Goal: Information Seeking & Learning: Learn about a topic

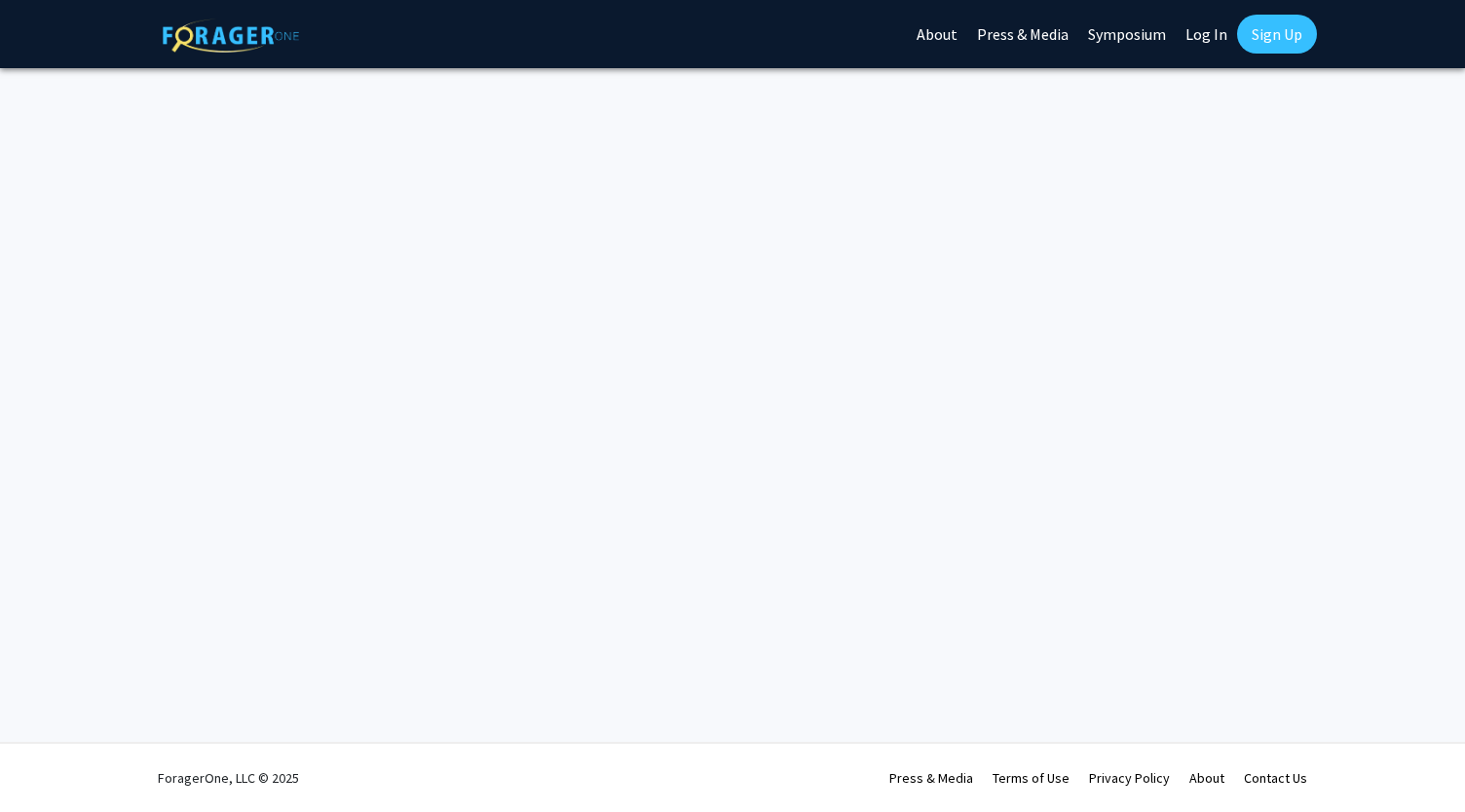
click at [1191, 38] on link "Log In" at bounding box center [1206, 33] width 61 height 68
click at [1222, 40] on link "Log In" at bounding box center [1206, 33] width 61 height 68
click at [951, 38] on link "About" at bounding box center [936, 33] width 60 height 68
click at [1042, 31] on link "Press & Media" at bounding box center [1022, 33] width 111 height 68
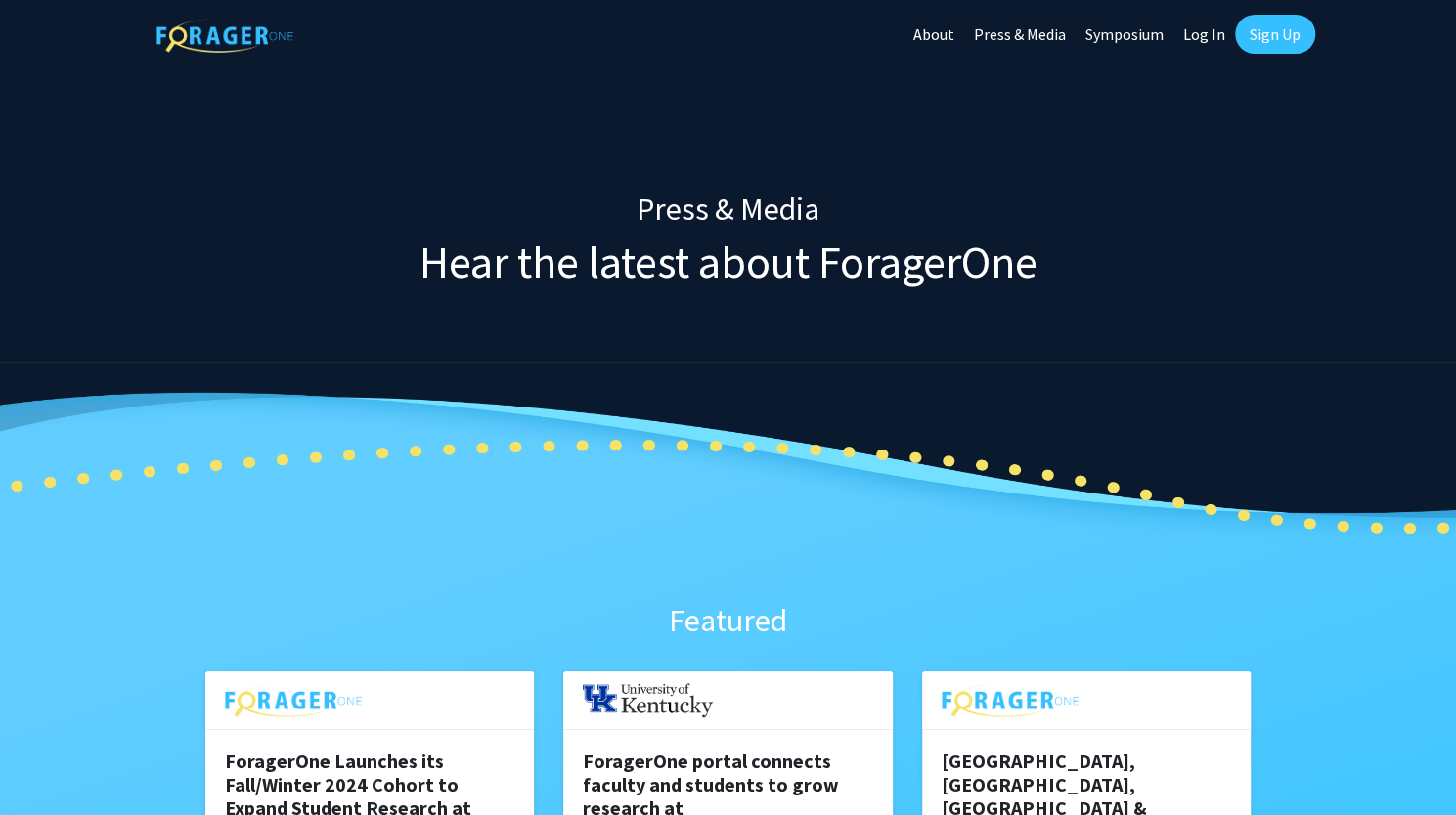
click at [1193, 41] on link "Log In" at bounding box center [1204, 34] width 61 height 68
click at [1315, 25] on div "Skip navigation About Press & Media Symposium Log In Sign Up" at bounding box center [1109, 34] width 411 height 68
click at [1289, 32] on link "Sign Up" at bounding box center [1274, 35] width 80 height 40
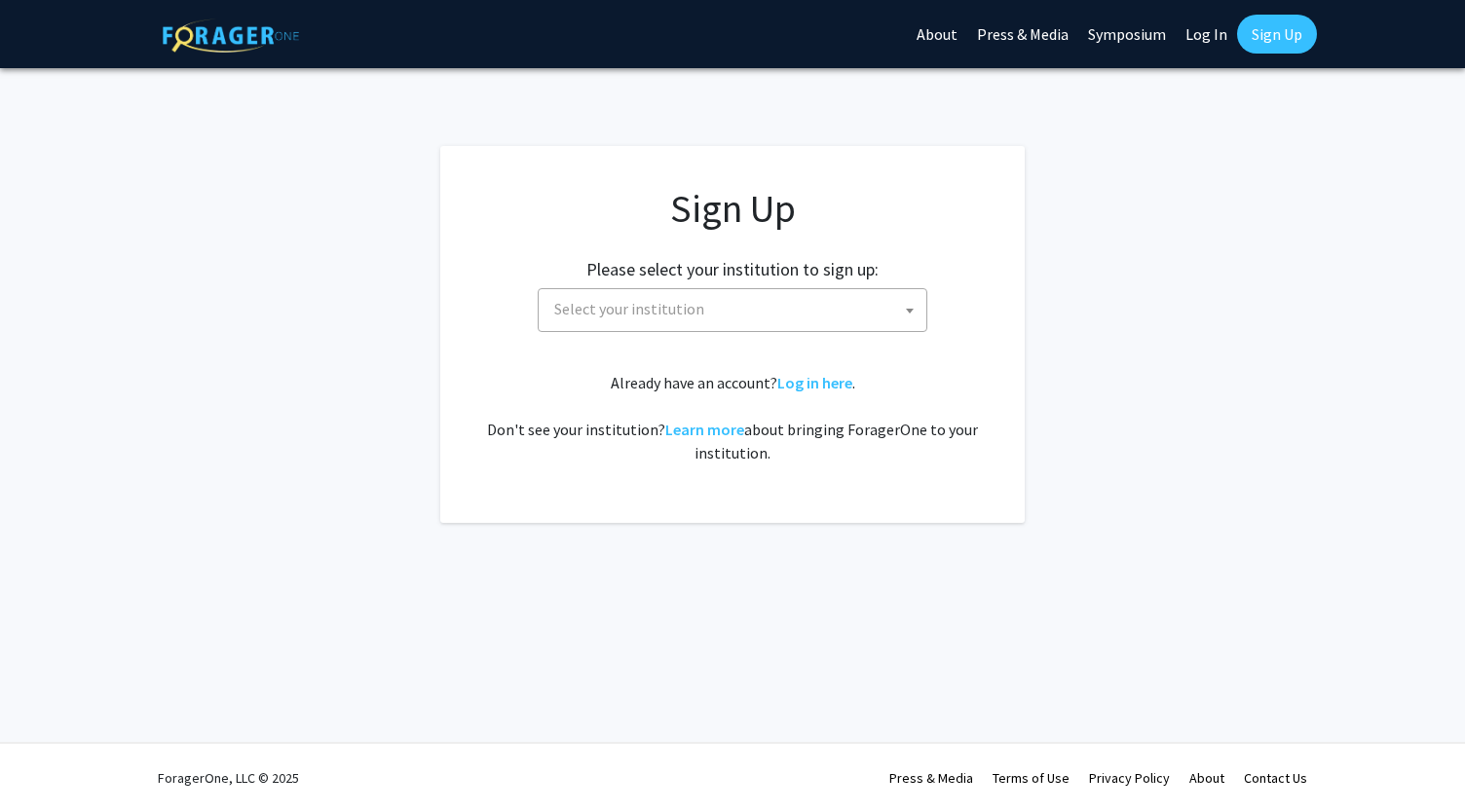
click at [1210, 29] on link "Log In" at bounding box center [1206, 33] width 61 height 68
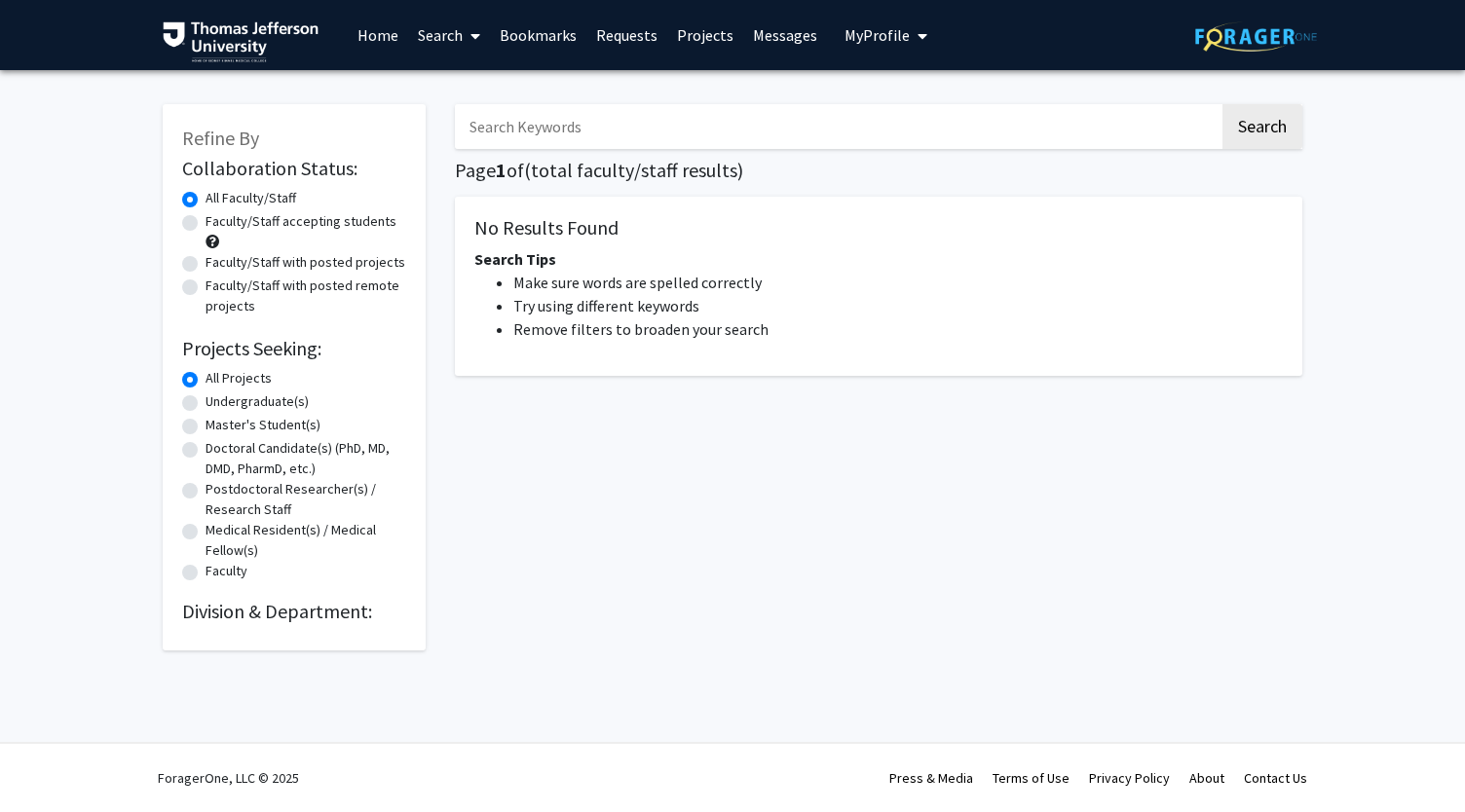
click at [764, 735] on div "Skip navigation Home Search Bookmarks Requests Projects Messages My Profile [PE…" at bounding box center [732, 406] width 1465 height 812
click at [750, 507] on div "Search Page 1 of ( total faculty/staff results) No Results Found Search Tips Ma…" at bounding box center [878, 367] width 876 height 566
click at [208, 406] on label "Undergraduate(s)" at bounding box center [257, 402] width 103 height 21
click at [208, 405] on input "Undergraduate(s)" at bounding box center [212, 398] width 13 height 13
radio input "true"
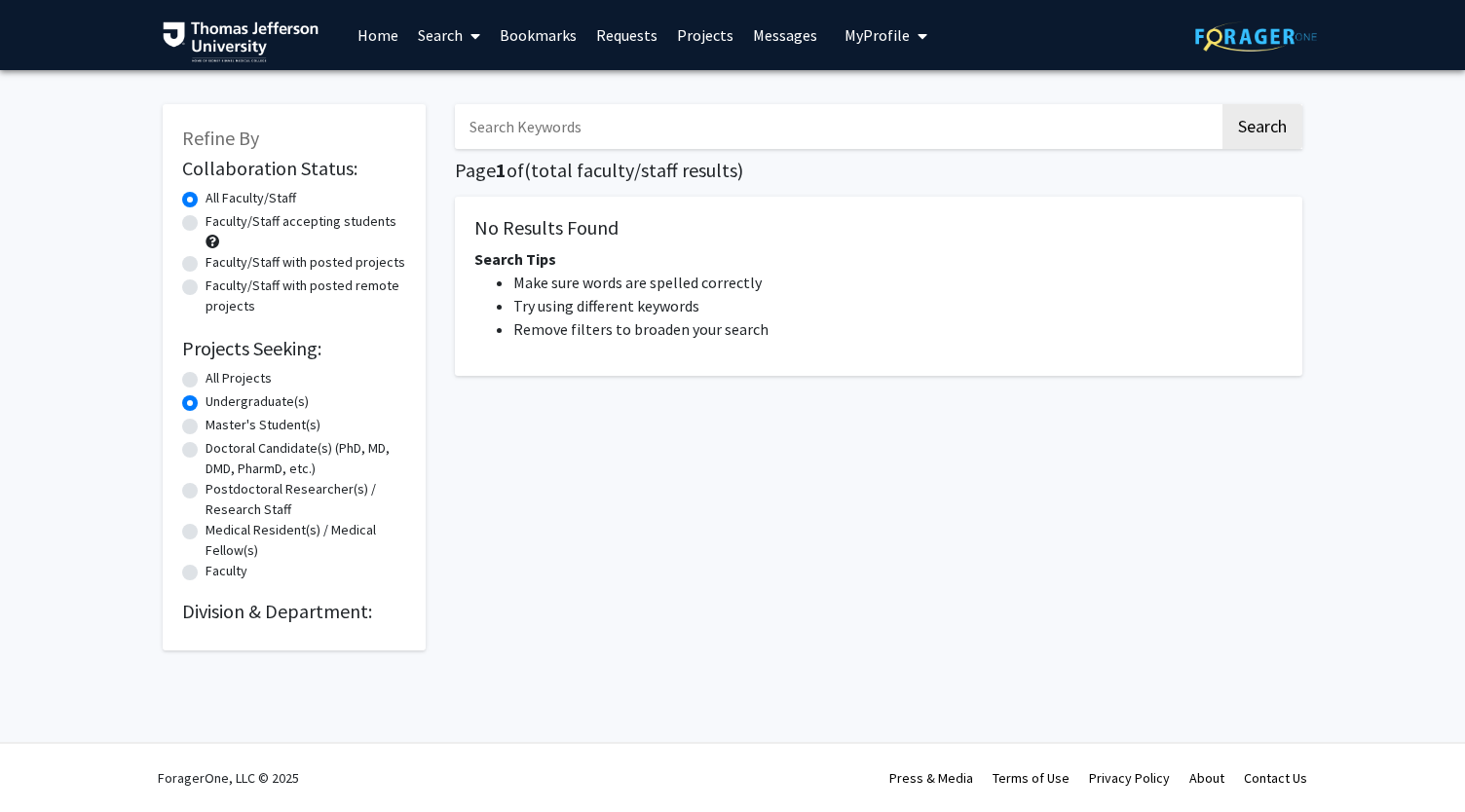
click at [207, 435] on div "Master's Student(s)" at bounding box center [294, 426] width 224 height 24
click at [197, 563] on div "Faculty" at bounding box center [294, 573] width 224 height 24
click at [206, 576] on label "Faculty" at bounding box center [226, 571] width 42 height 21
click at [206, 574] on input "Faculty" at bounding box center [212, 567] width 13 height 13
radio input "true"
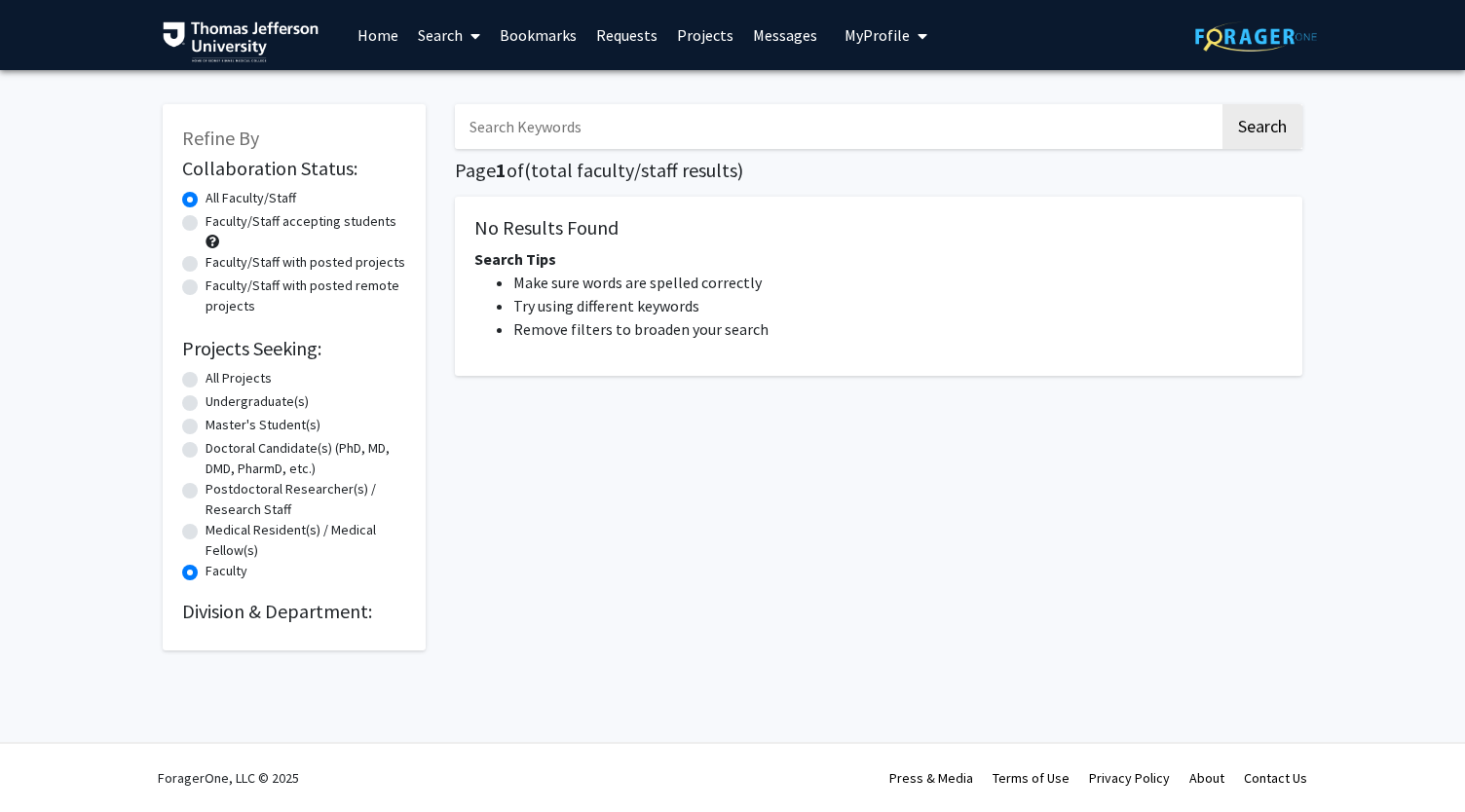
click at [202, 496] on div "Postdoctoral Researcher(s) / Research Staff" at bounding box center [294, 500] width 224 height 41
click at [382, 49] on link "Home" at bounding box center [377, 34] width 60 height 68
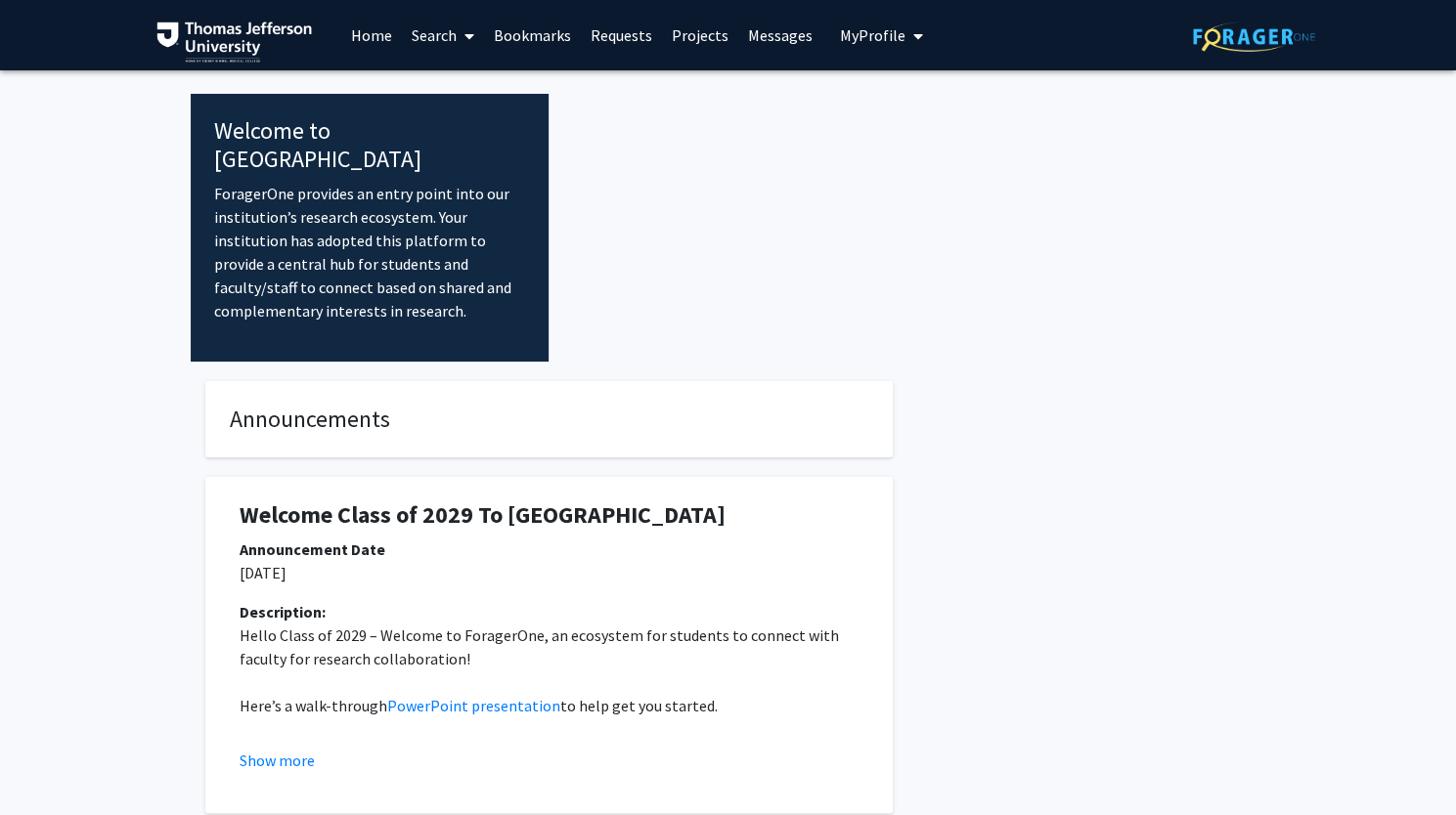
click at [436, 41] on link "Search" at bounding box center [443, 35] width 82 height 68
click at [442, 86] on span "Faculty/Staff" at bounding box center [473, 90] width 143 height 40
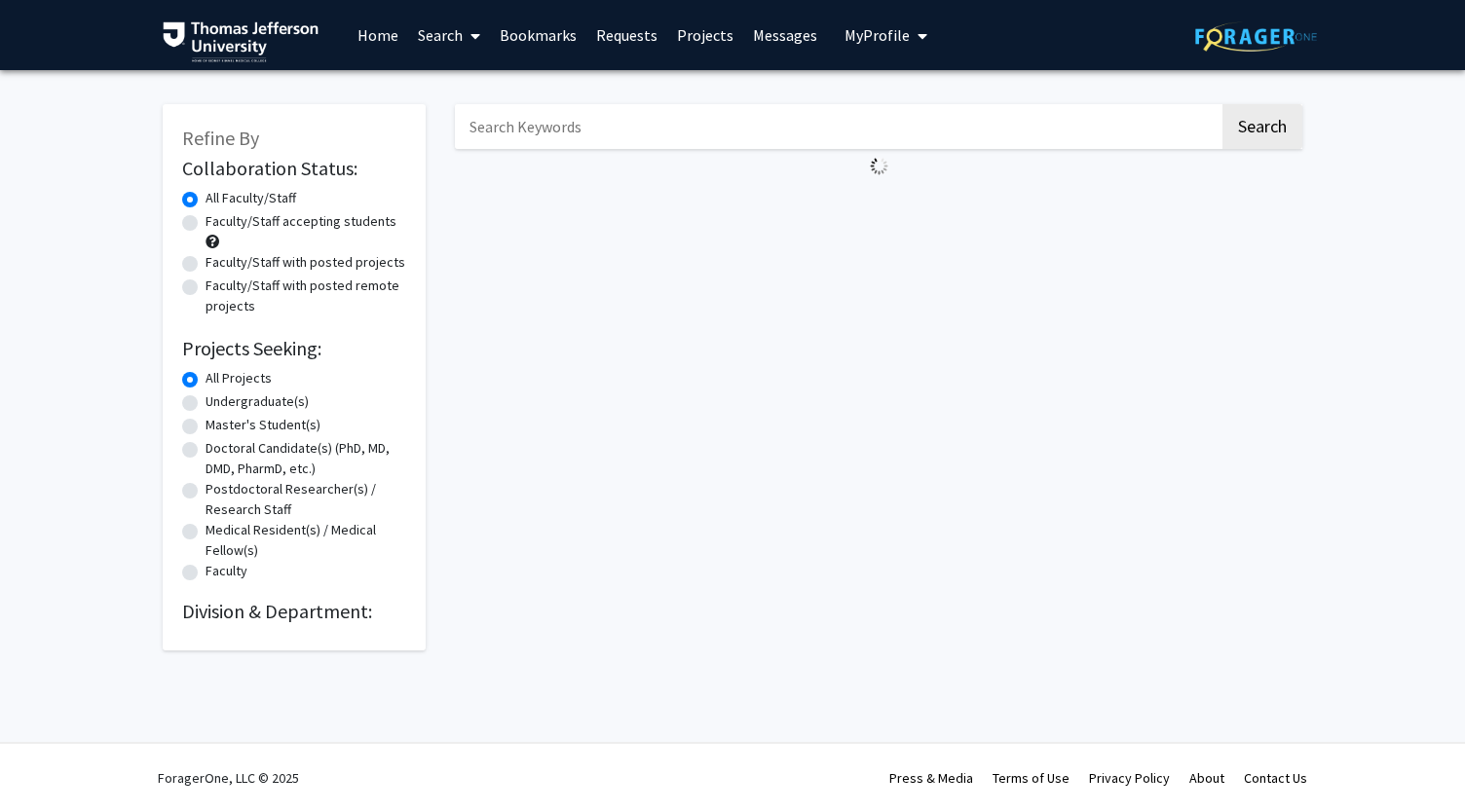
click at [874, 34] on span "My Profile" at bounding box center [877, 35] width 65 height 20
drag, startPoint x: 904, startPoint y: 103, endPoint x: 862, endPoint y: 118, distance: 44.6
click at [862, 118] on fg-profile-picture at bounding box center [878, 101] width 39 height 43
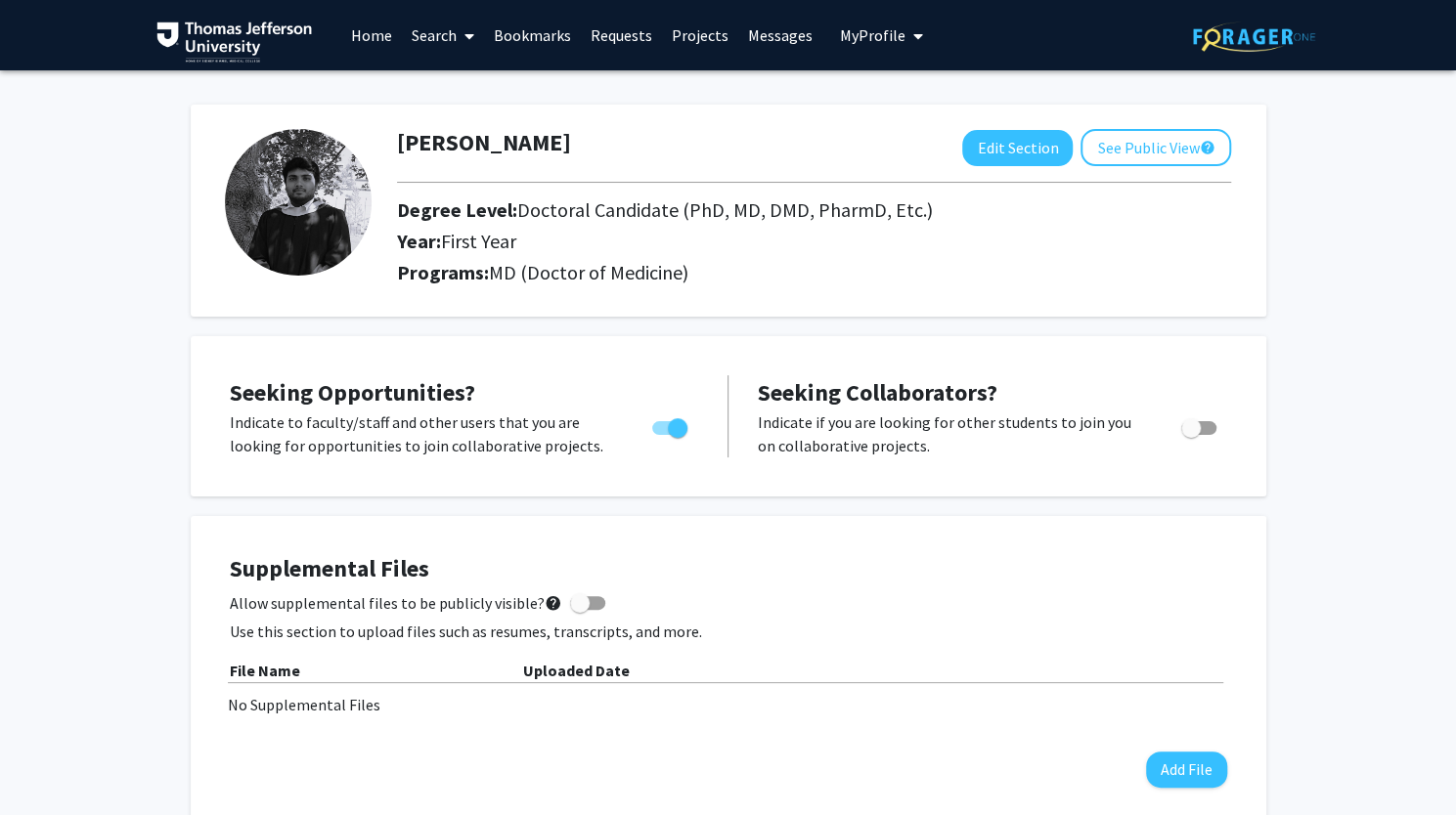
click at [378, 44] on link "Home" at bounding box center [371, 35] width 60 height 68
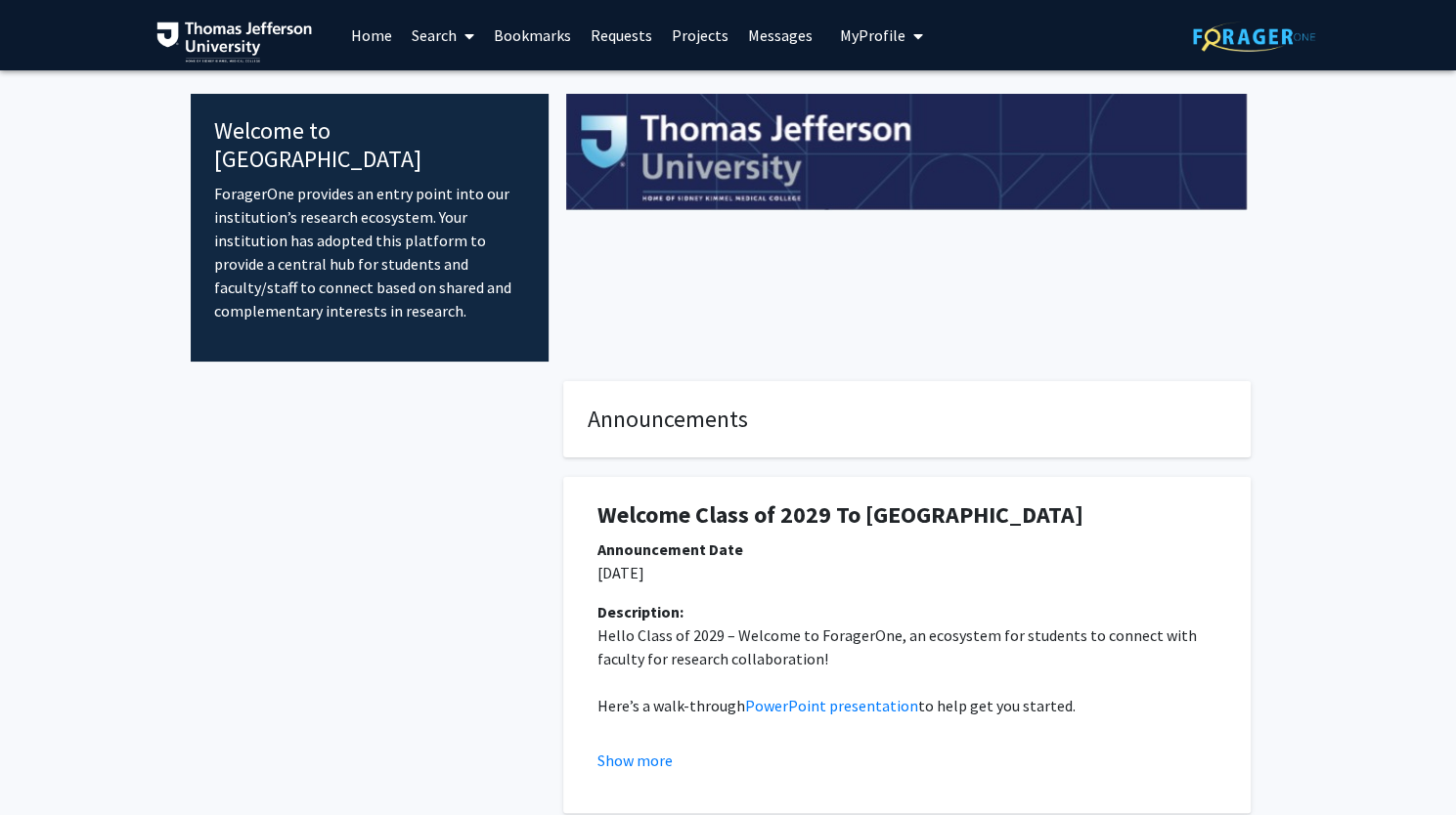
click at [436, 30] on link "Search" at bounding box center [443, 35] width 82 height 68
click at [450, 130] on span "Students" at bounding box center [462, 129] width 120 height 40
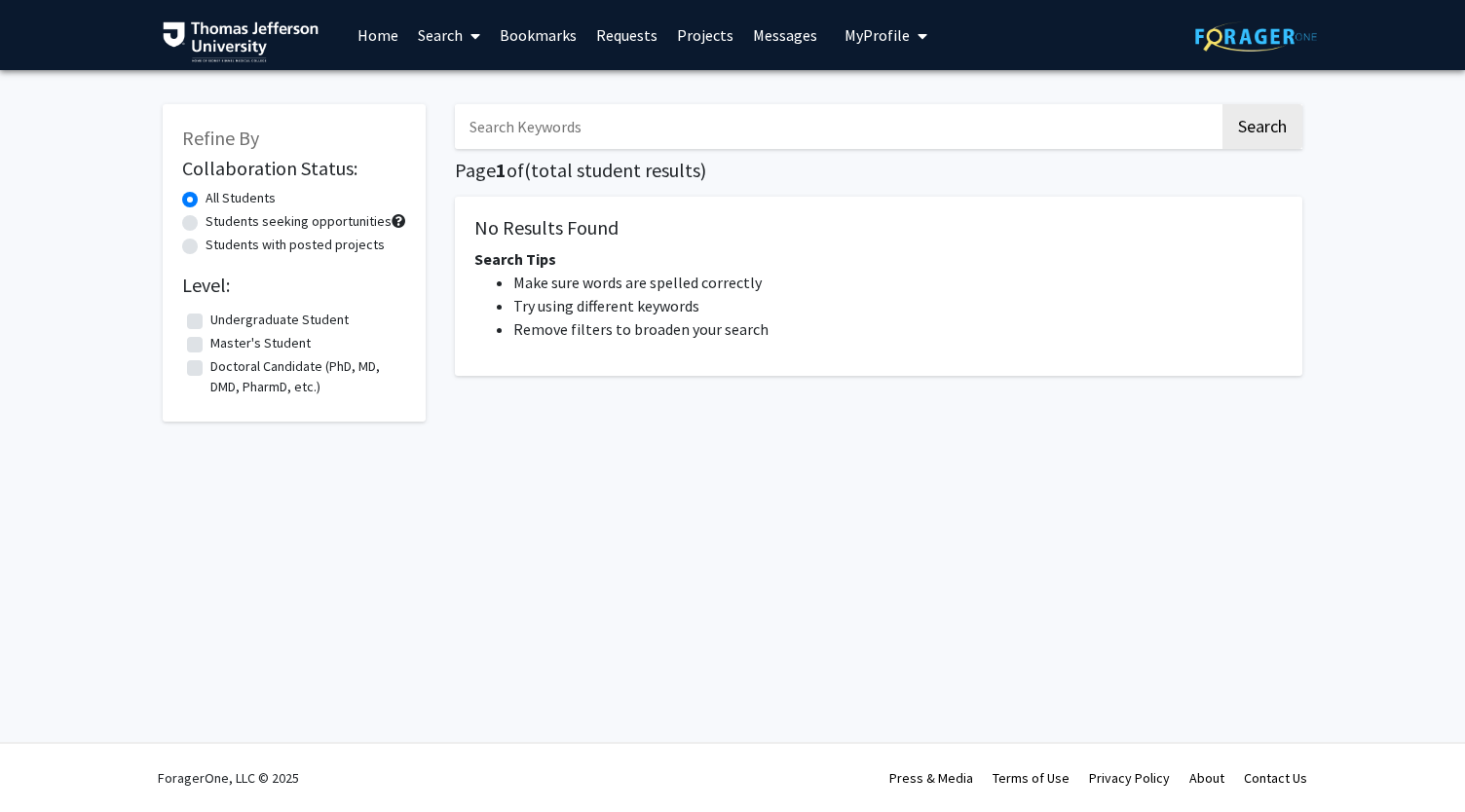
click at [425, 53] on link "Search" at bounding box center [448, 34] width 82 height 68
click at [446, 91] on span "Faculty/Staff" at bounding box center [478, 90] width 143 height 39
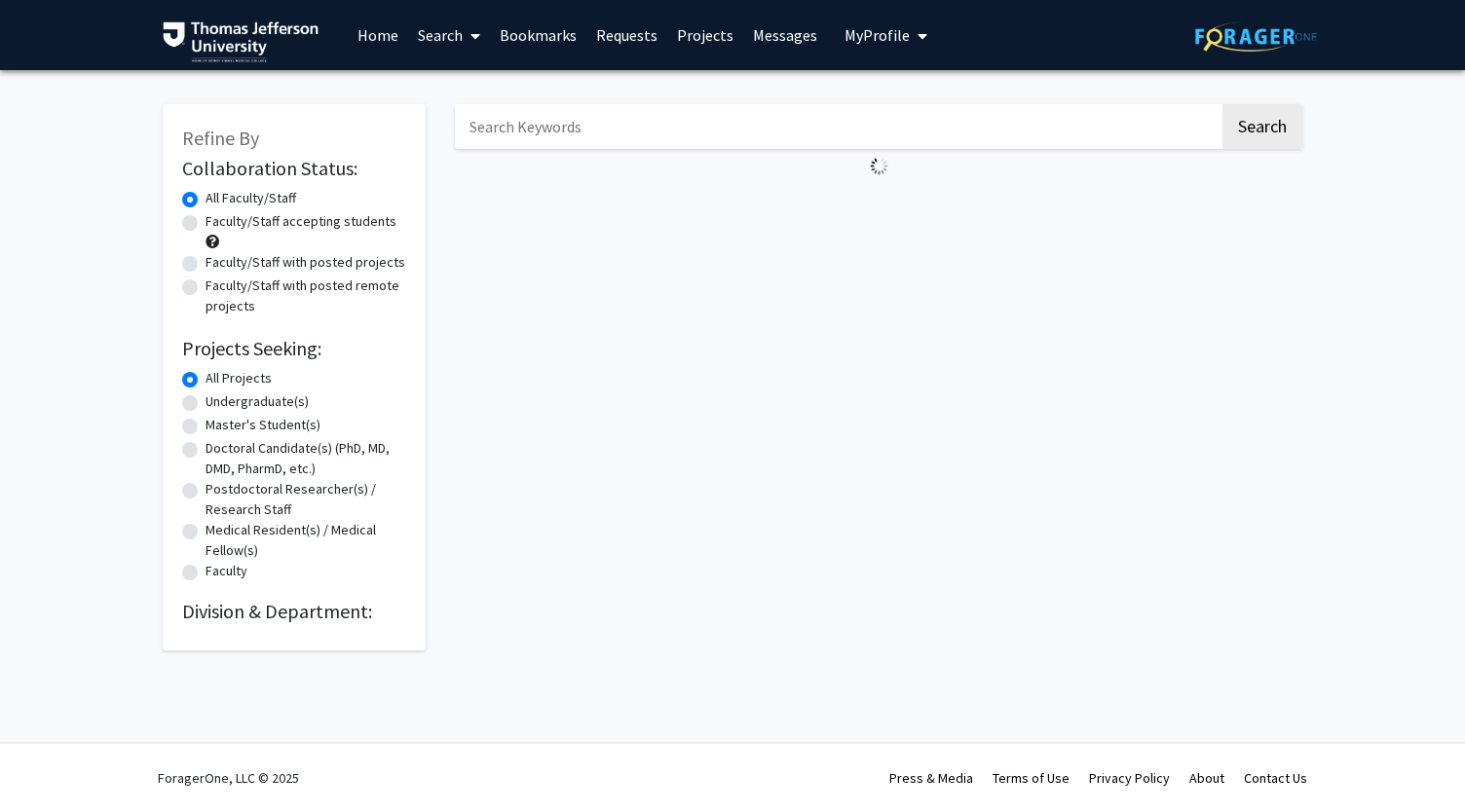
click at [206, 270] on label "Faculty/Staff with posted projects" at bounding box center [305, 262] width 200 height 21
click at [206, 265] on input "Faculty/Staff with posted projects" at bounding box center [212, 258] width 13 height 13
radio input "true"
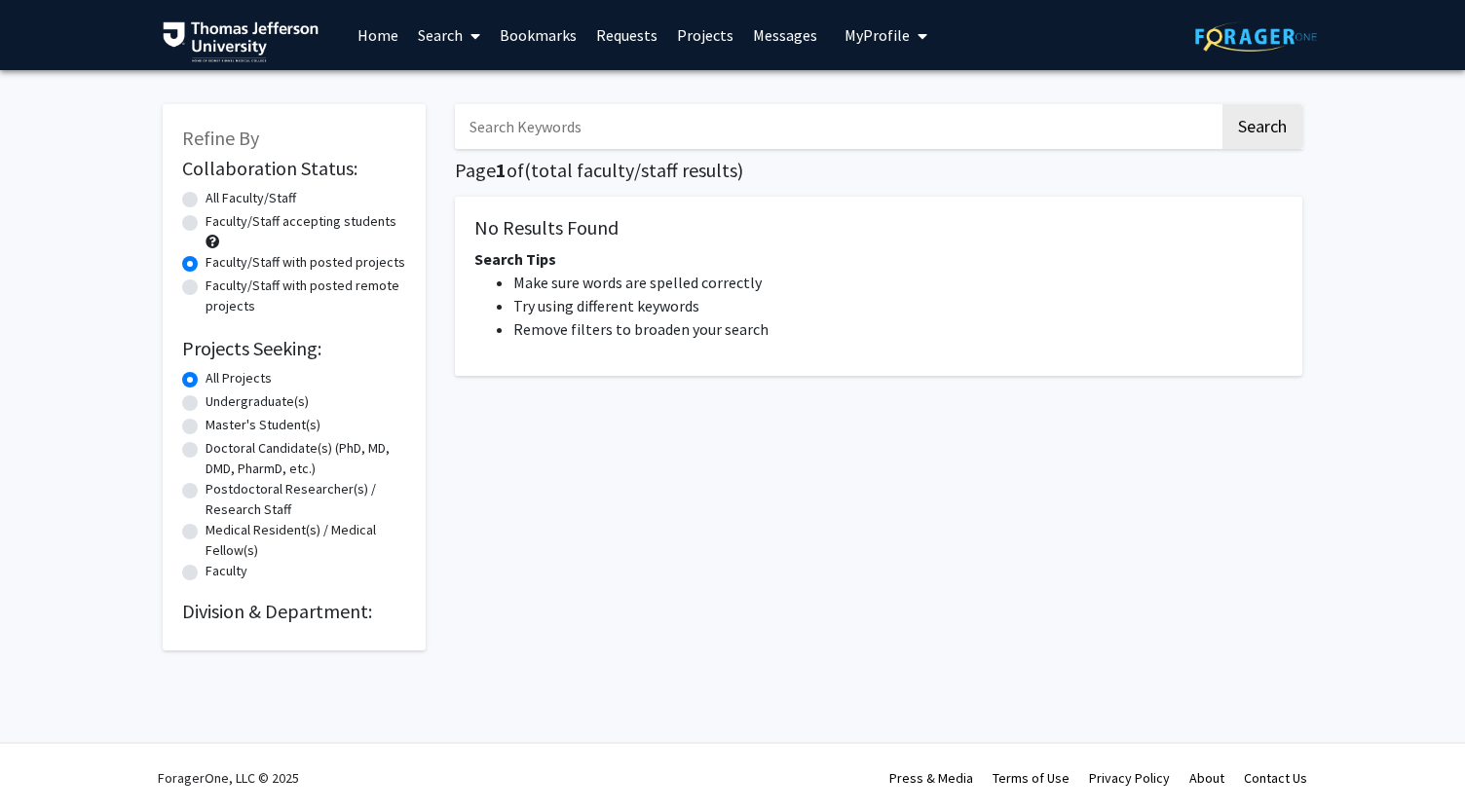
click at [193, 234] on div "Faculty/Staff accepting students" at bounding box center [294, 232] width 224 height 41
click at [206, 224] on label "Faculty/Staff accepting students" at bounding box center [301, 221] width 191 height 21
click at [206, 224] on input "Faculty/Staff accepting students" at bounding box center [212, 218] width 13 height 13
radio input "true"
click at [201, 397] on div "Undergraduate(s)" at bounding box center [294, 404] width 224 height 24
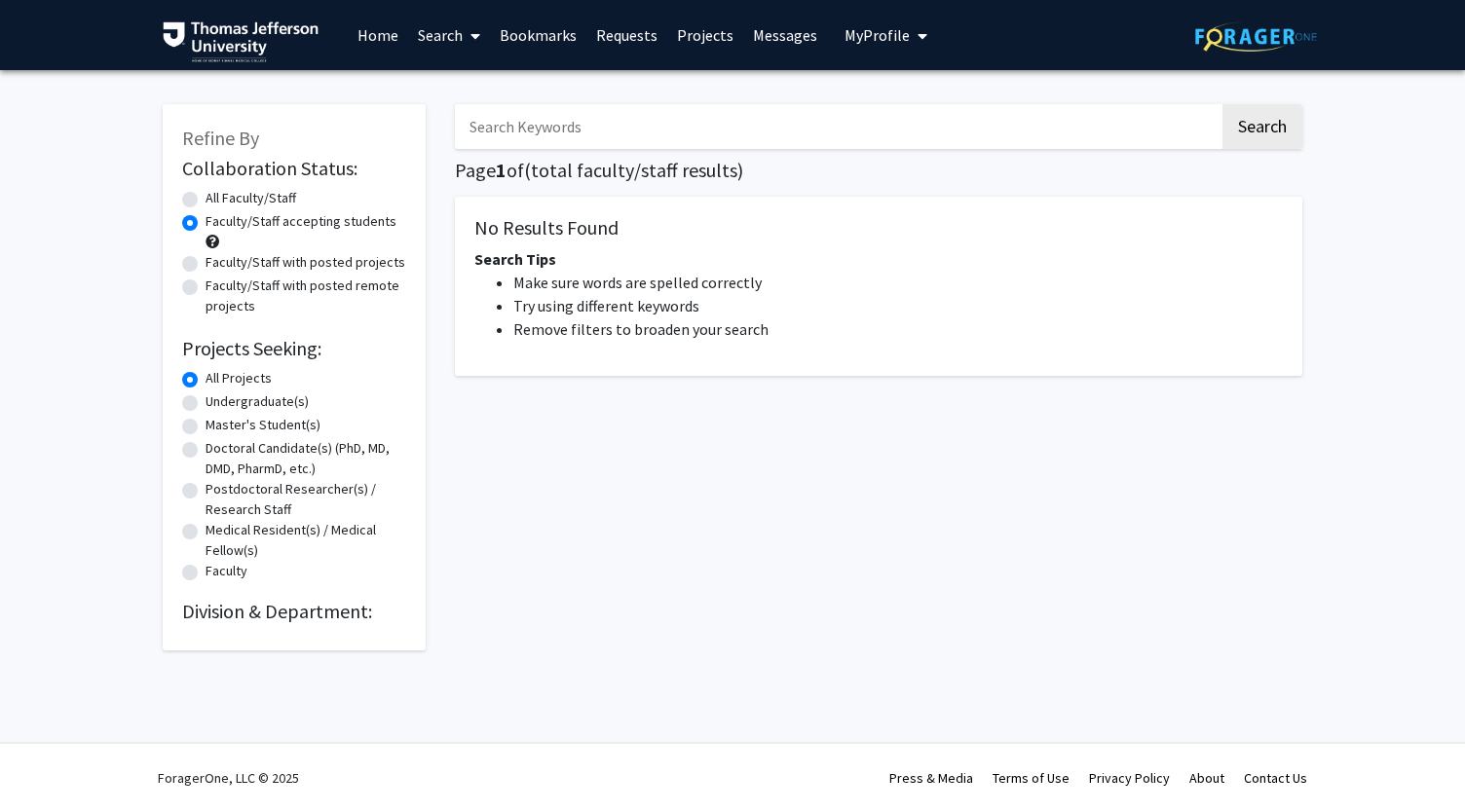
click at [206, 451] on label "Doctoral Candidate(s) (PhD, MD, DMD, PharmD, etc.)" at bounding box center [306, 459] width 201 height 41
click at [206, 451] on input "Doctoral Candidate(s) (PhD, MD, DMD, PharmD, etc.)" at bounding box center [212, 444] width 13 height 13
radio input "true"
click at [210, 588] on div "Collaboration Status: Collaboration Status All Faculty/Staff Collaboration Stat…" at bounding box center [294, 388] width 224 height 470
